Goal: Transaction & Acquisition: Purchase product/service

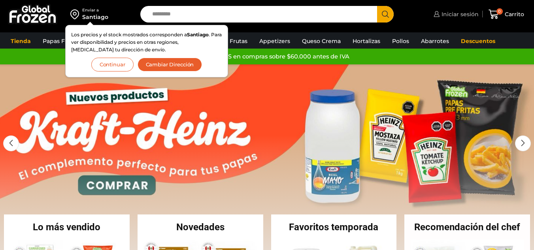
click at [463, 15] on span "Iniciar sesión" at bounding box center [458, 14] width 39 height 8
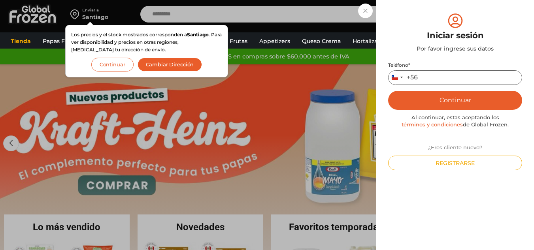
click at [435, 83] on input "Teléfono *" at bounding box center [455, 77] width 134 height 15
click at [453, 103] on button "Continuar" at bounding box center [455, 100] width 134 height 19
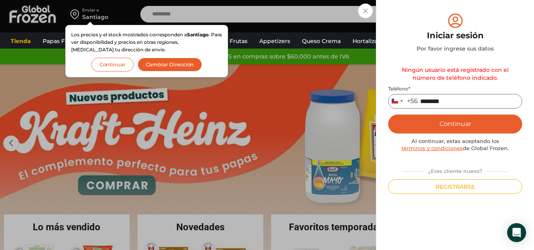
click at [420, 101] on input "********" at bounding box center [455, 101] width 134 height 15
type input "*********"
click at [430, 129] on button "Continuar" at bounding box center [455, 124] width 134 height 19
click at [437, 123] on button "Continuar" at bounding box center [455, 124] width 134 height 19
click at [431, 15] on div "Iniciar sesión Mi cuenta Login Register Iniciar sesión Por favor ingrese sus da…" at bounding box center [454, 14] width 47 height 16
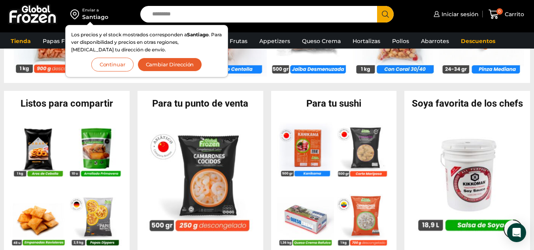
scroll to position [697, 0]
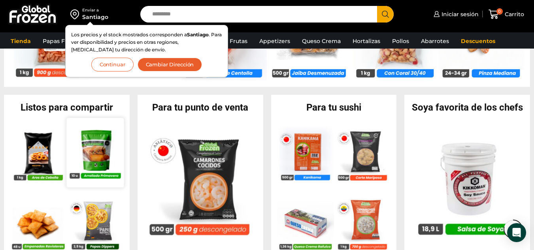
click at [104, 132] on img at bounding box center [94, 152] width 57 height 57
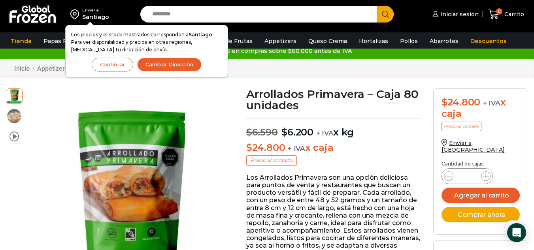
scroll to position [11, 0]
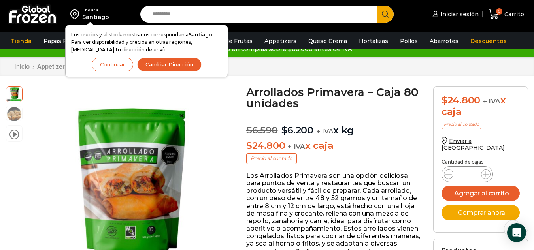
drag, startPoint x: 539, startPoint y: 53, endPoint x: 535, endPoint y: 55, distance: 5.0
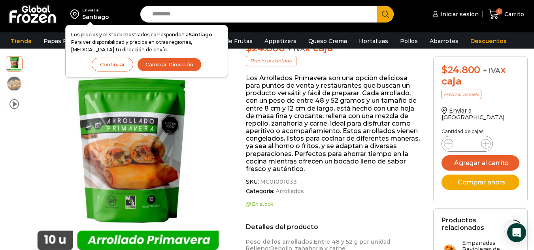
scroll to position [89, 0]
